Goal: Transaction & Acquisition: Purchase product/service

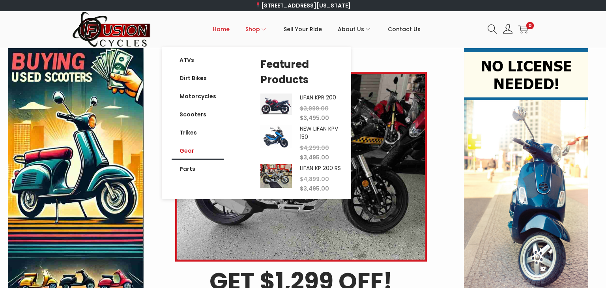
click at [196, 145] on link "Gear" at bounding box center [198, 151] width 52 height 18
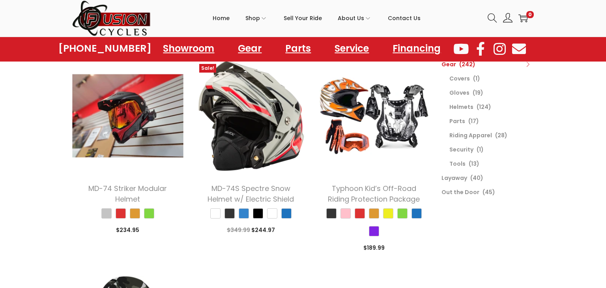
scroll to position [79, 0]
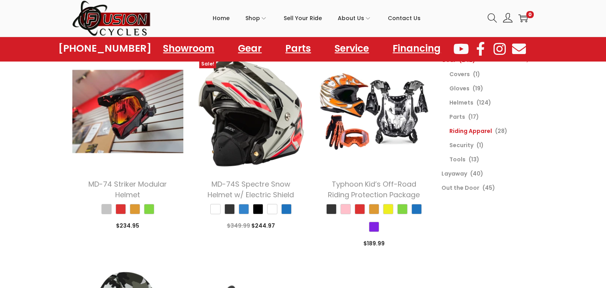
click at [474, 132] on link "Riding Apparel" at bounding box center [470, 131] width 43 height 8
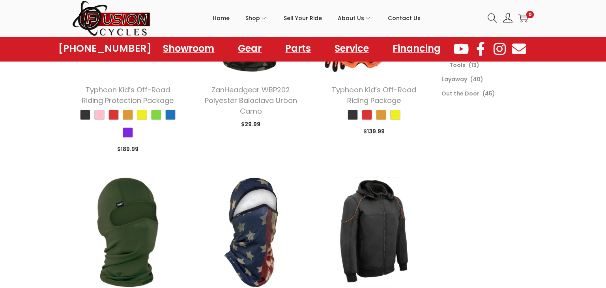
scroll to position [173, 0]
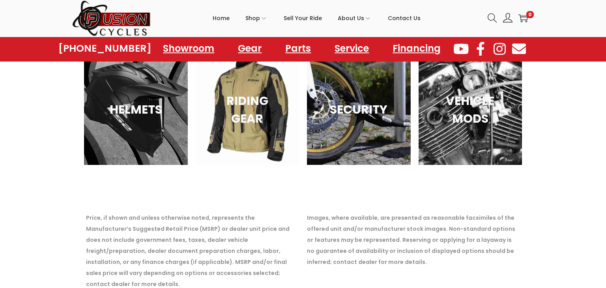
scroll to position [2129, 0]
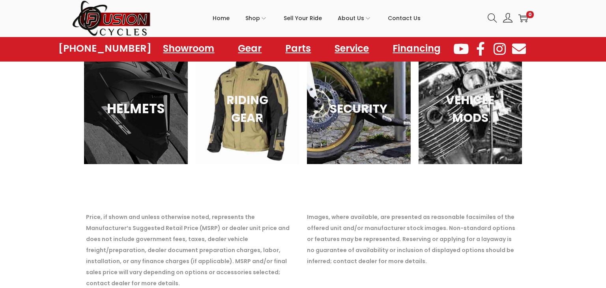
click at [147, 128] on div "HELMETS" at bounding box center [136, 109] width 104 height 110
click at [145, 111] on h3 "HELMETS" at bounding box center [136, 109] width 84 height 20
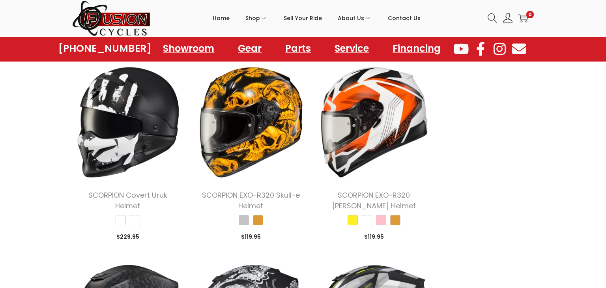
scroll to position [694, 0]
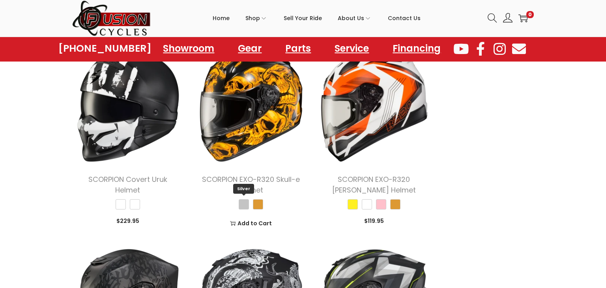
click at [245, 204] on span "Silver" at bounding box center [244, 204] width 10 height 10
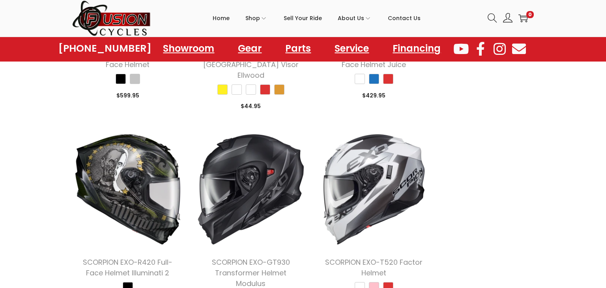
scroll to position [1230, 0]
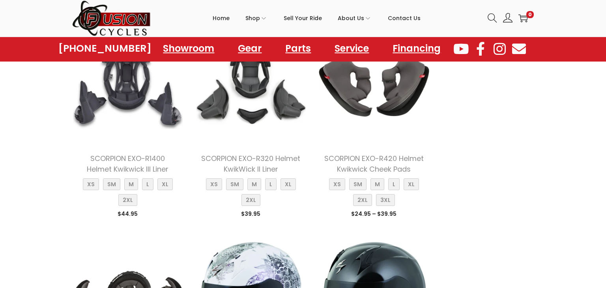
scroll to position [3139, 0]
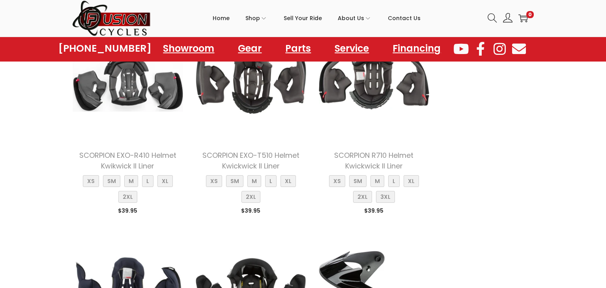
scroll to position [4432, 0]
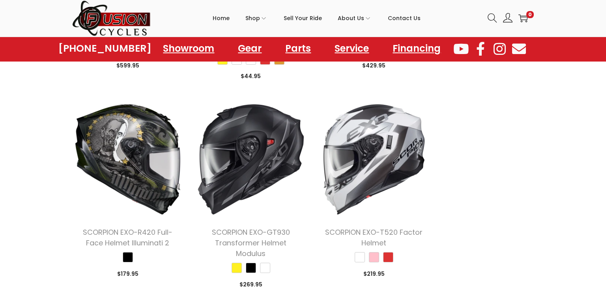
scroll to position [1183, 0]
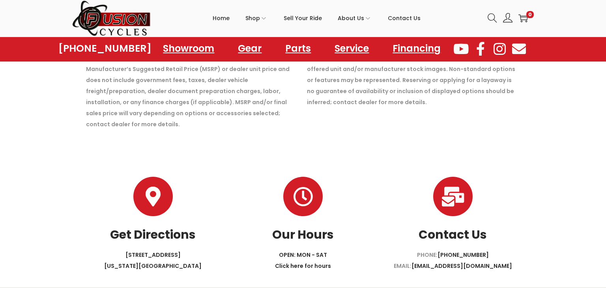
scroll to position [1097, 0]
